Goal: Navigation & Orientation: Find specific page/section

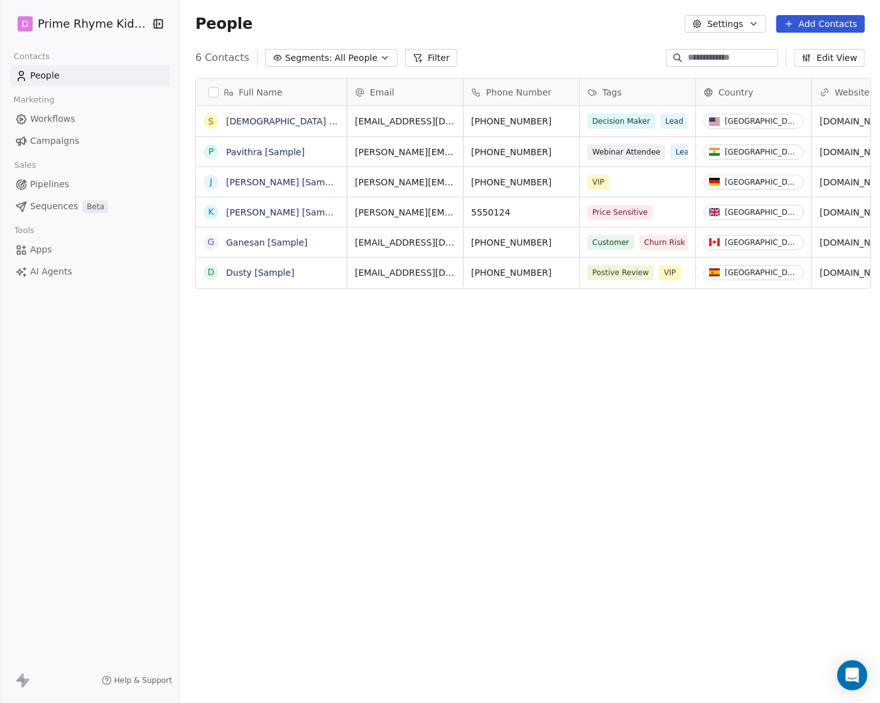
scroll to position [609, 697]
